Goal: Task Accomplishment & Management: Manage account settings

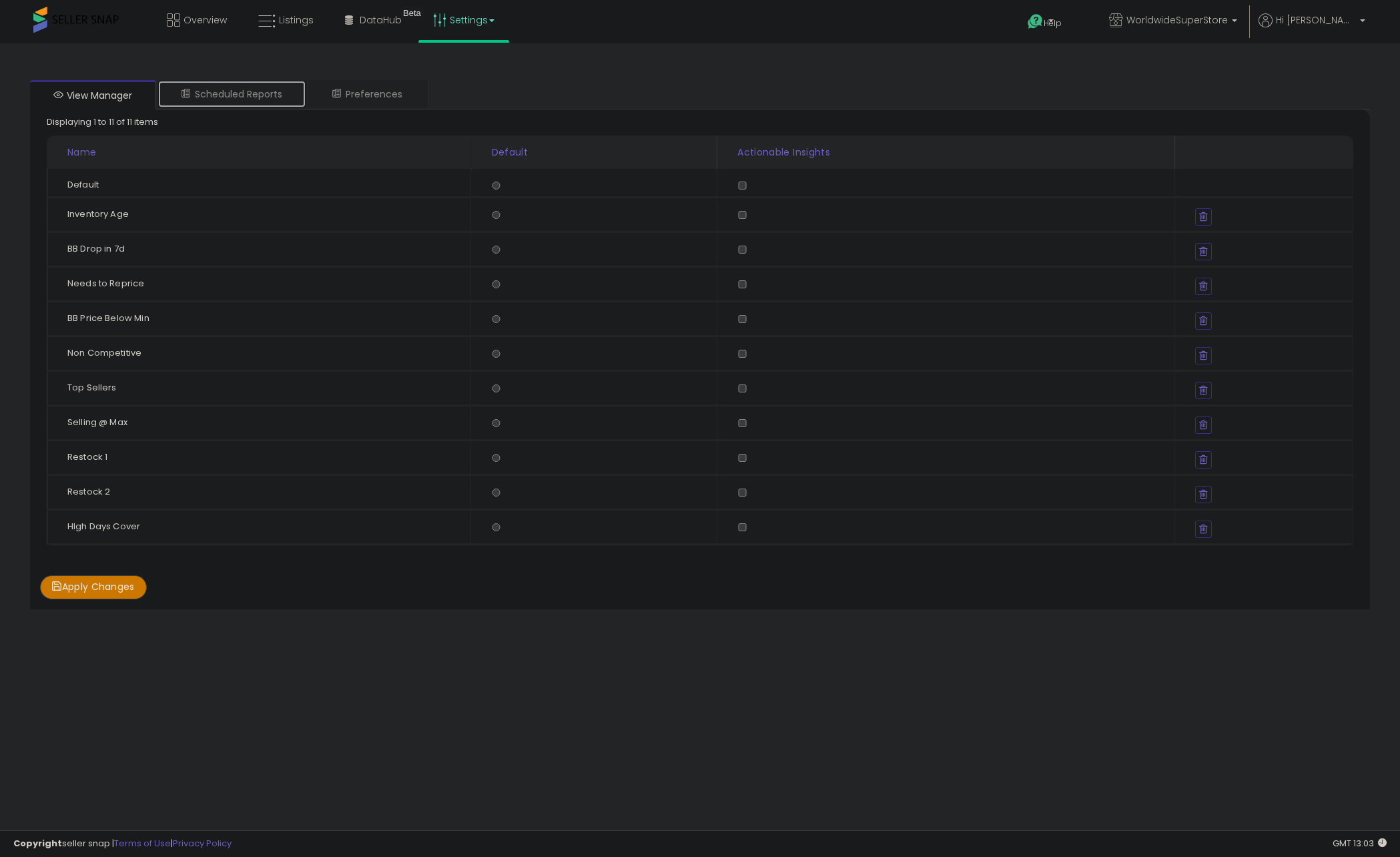
click at [272, 103] on link "Scheduled Reports" at bounding box center [232, 94] width 149 height 28
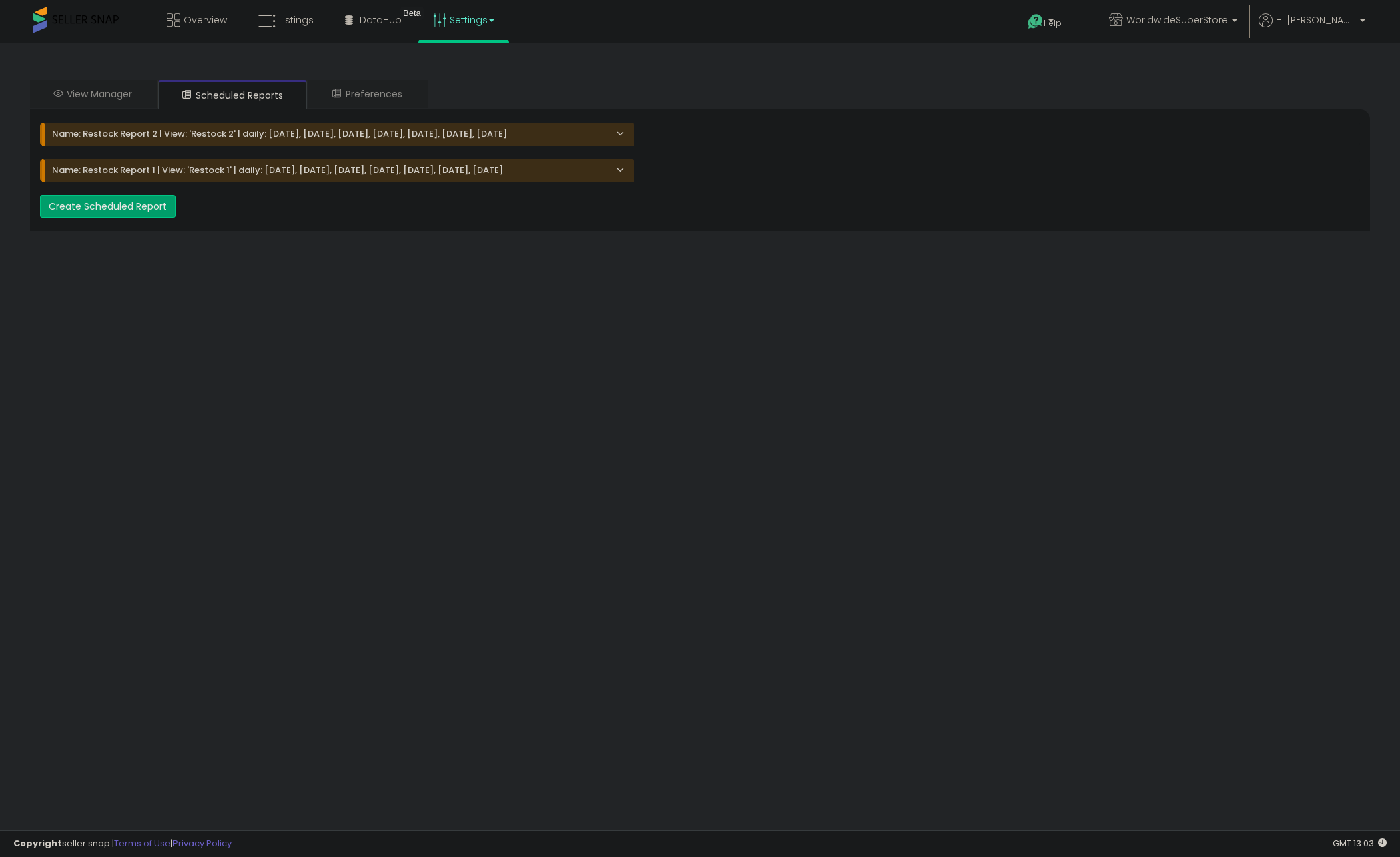
click at [631, 136] on div "Name: Restock Report 2 | View: 'Restock 2' | daily: Monday, Tuesday, Wednesday,…" at bounding box center [337, 134] width 594 height 22
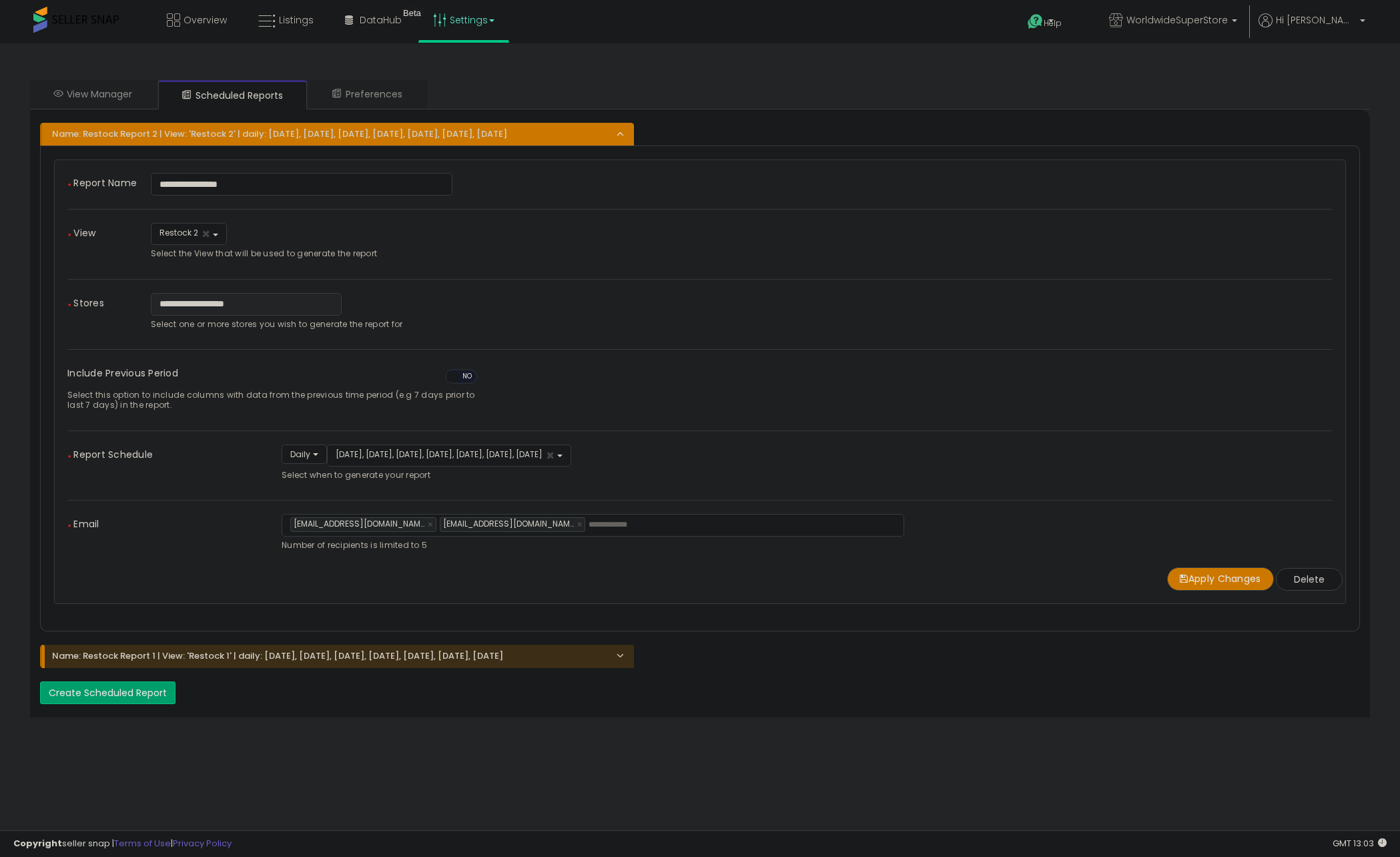
click at [1324, 579] on button "Delete" at bounding box center [1309, 579] width 67 height 22
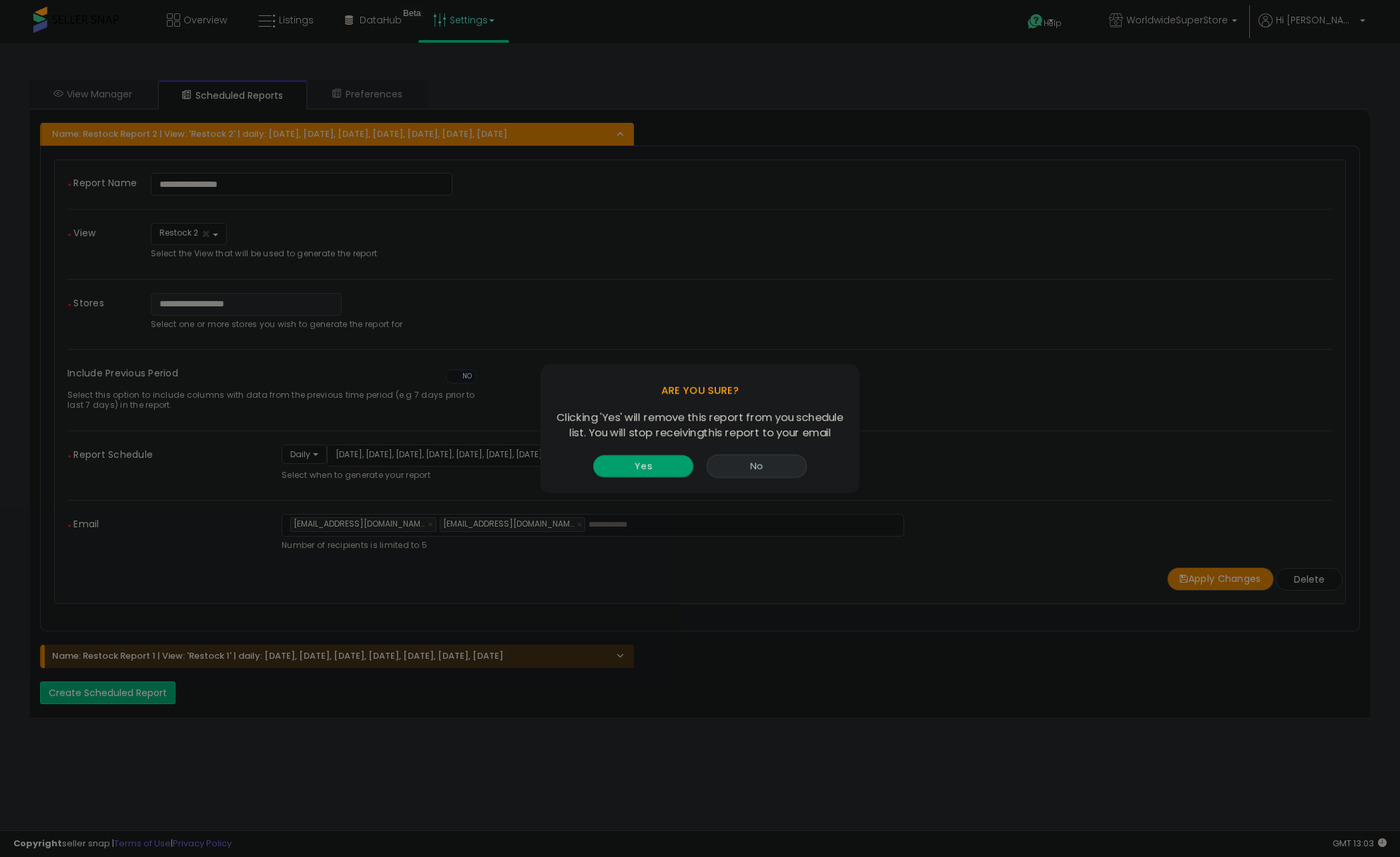
click at [628, 462] on button "Yes" at bounding box center [643, 466] width 100 height 22
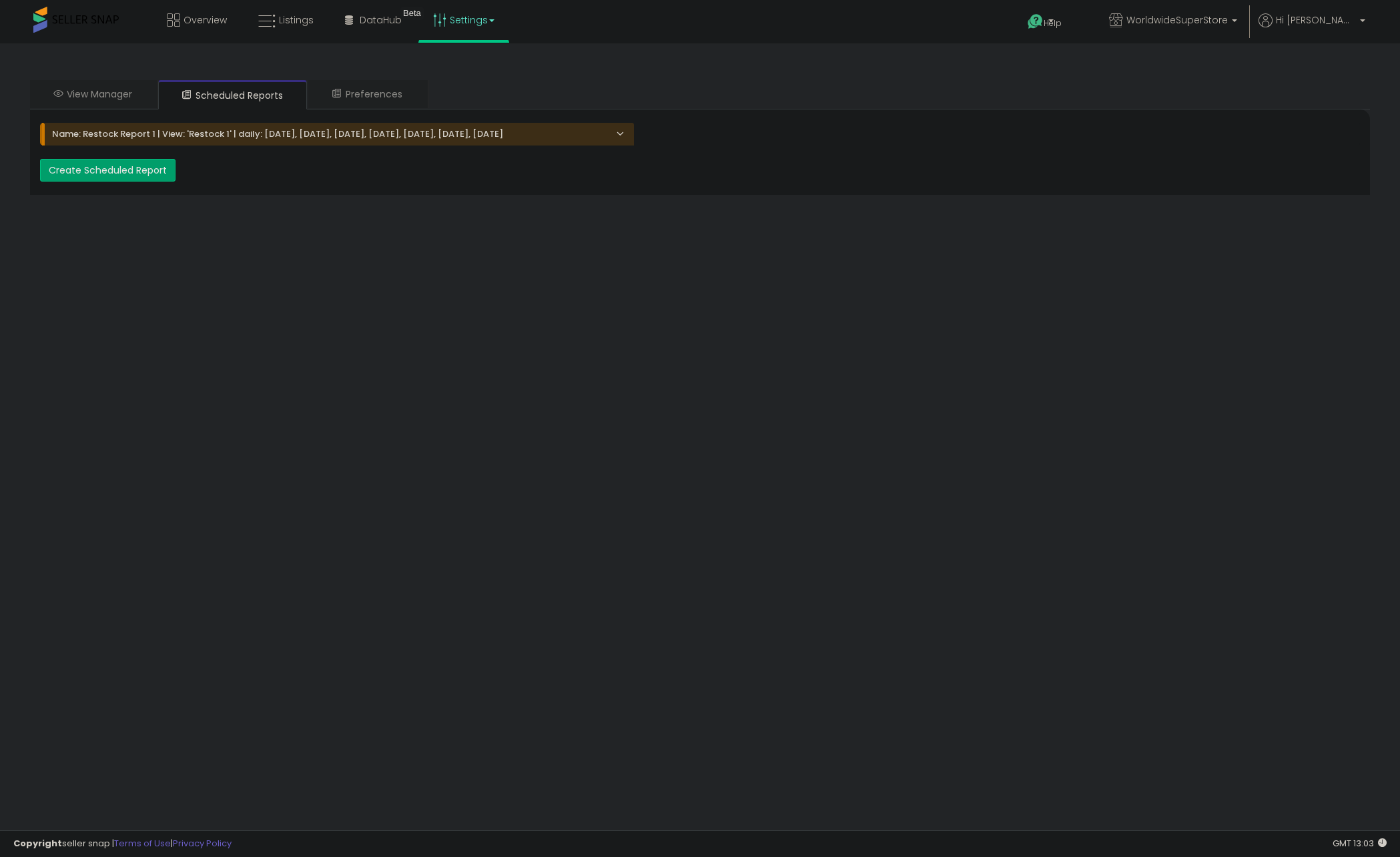
click at [614, 131] on h4 "Name: Restock Report 1 | View: 'Restock 1' | daily: Monday, Tuesday, Wednesday,…" at bounding box center [338, 134] width 572 height 9
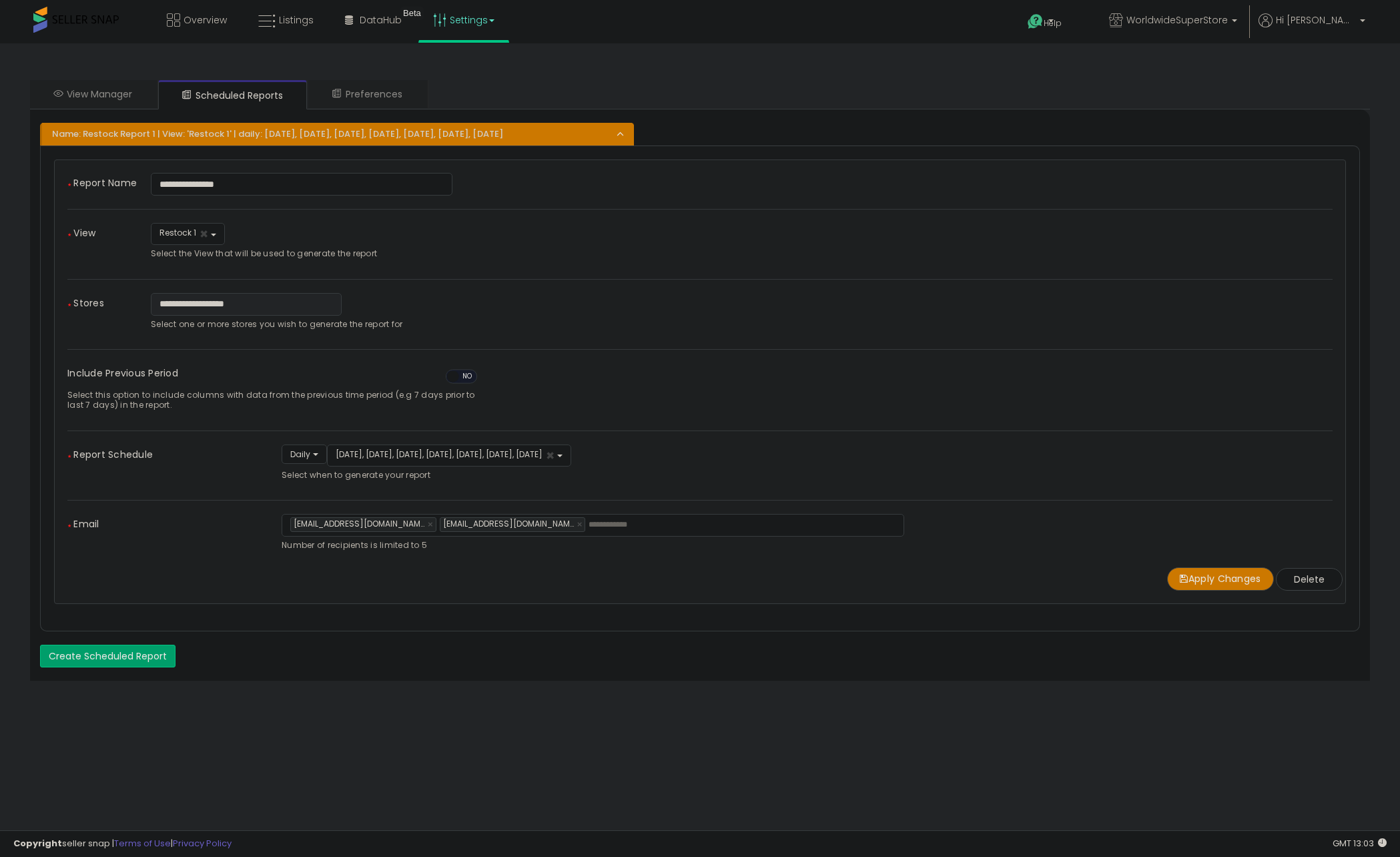
click at [1314, 581] on button "Delete" at bounding box center [1309, 579] width 67 height 22
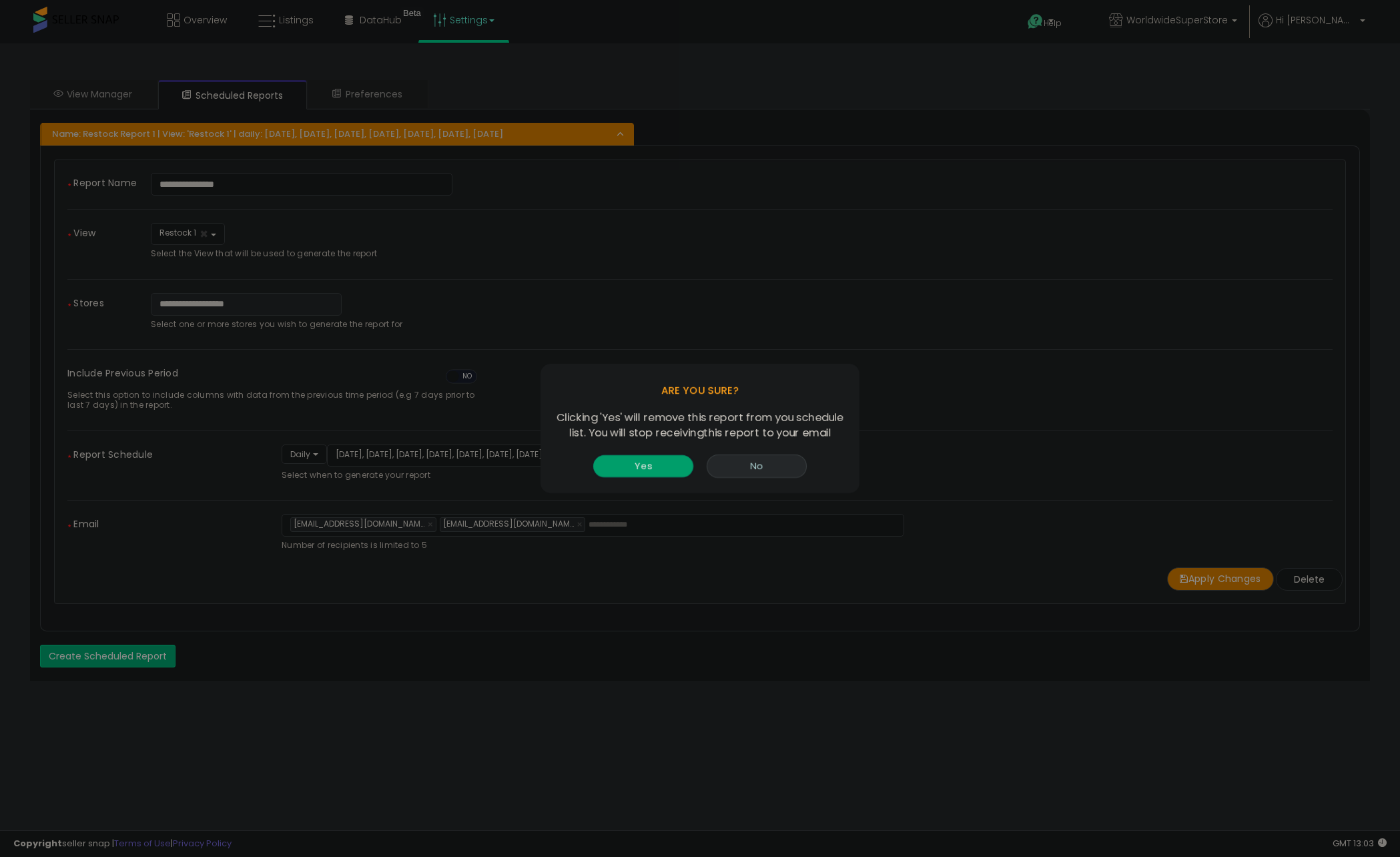
click at [681, 461] on button "Yes" at bounding box center [643, 466] width 100 height 22
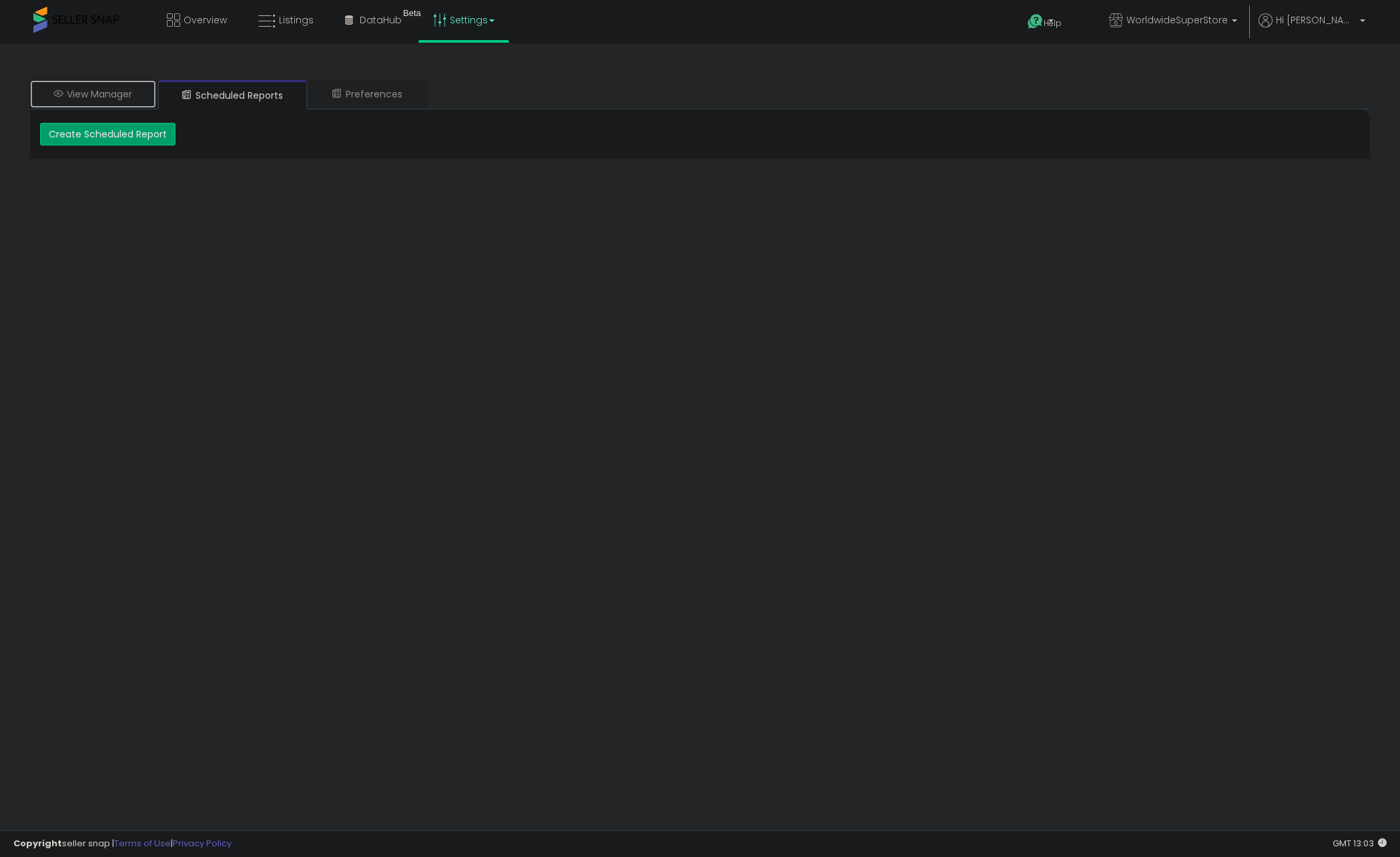
click at [121, 94] on link "View Manager" at bounding box center [93, 94] width 126 height 28
